Goal: Transaction & Acquisition: Purchase product/service

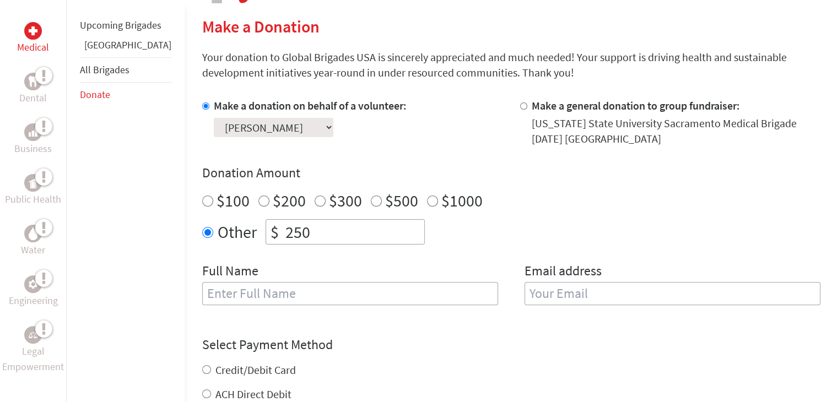
scroll to position [301, 0]
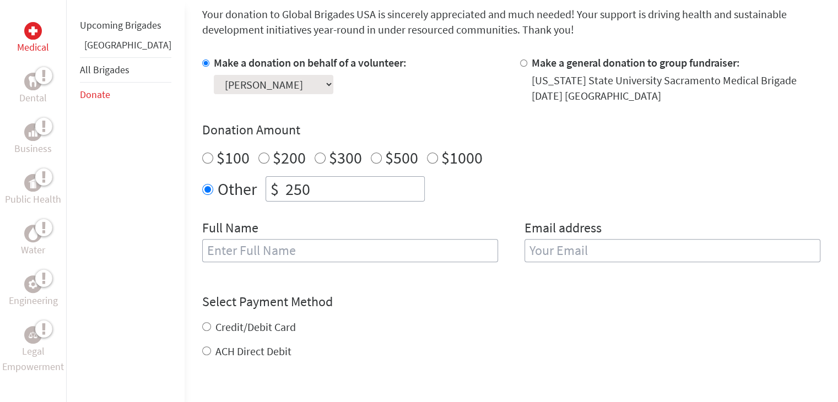
click at [226, 242] on input "text" at bounding box center [350, 250] width 296 height 23
type input "[PERSON_NAME]"
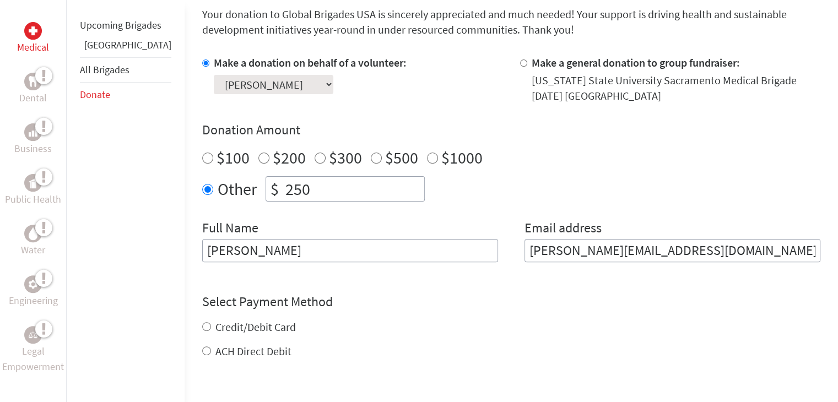
type input "[PERSON_NAME][EMAIL_ADDRESS][DOMAIN_NAME]"
click at [232, 248] on input "[PERSON_NAME]" at bounding box center [350, 250] width 296 height 23
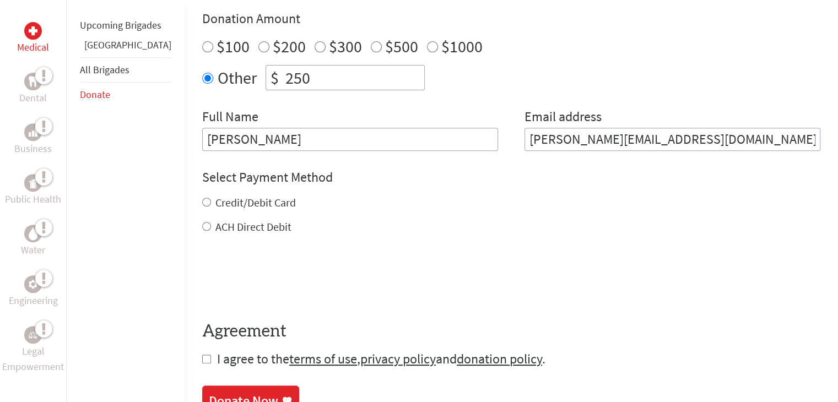
scroll to position [413, 0]
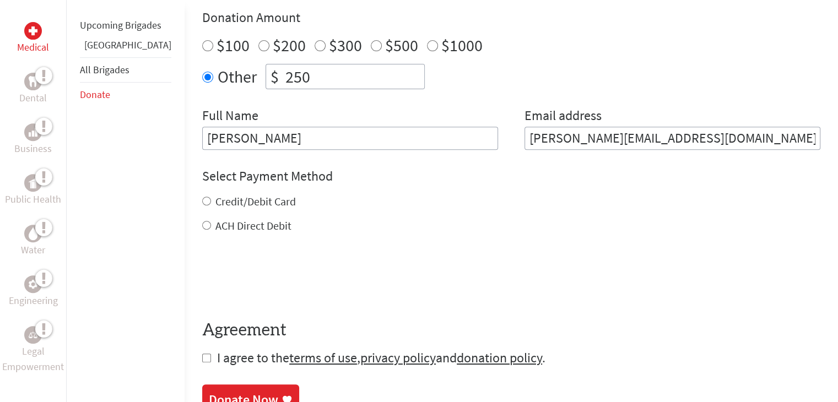
type input "[PERSON_NAME]"
click at [202, 202] on input "Credit/Debit Card" at bounding box center [206, 201] width 9 height 9
radio input "true"
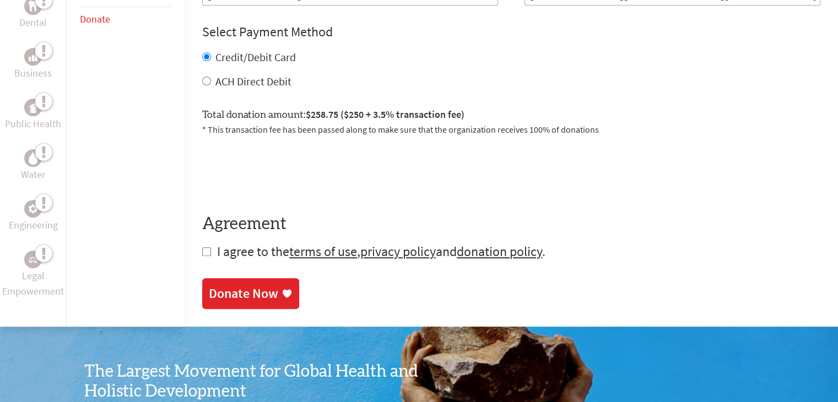
scroll to position [558, 0]
click at [202, 252] on input "checkbox" at bounding box center [206, 251] width 9 height 9
checkbox input "true"
click at [209, 287] on div "Donate Now" at bounding box center [243, 295] width 69 height 18
